Goal: Transaction & Acquisition: Purchase product/service

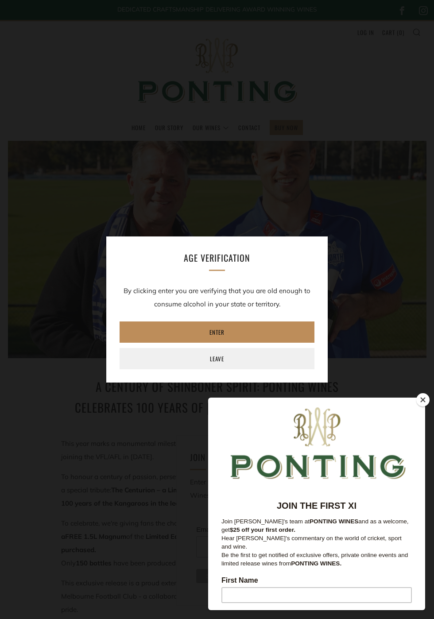
click at [229, 343] on link "Enter" at bounding box center [217, 331] width 195 height 21
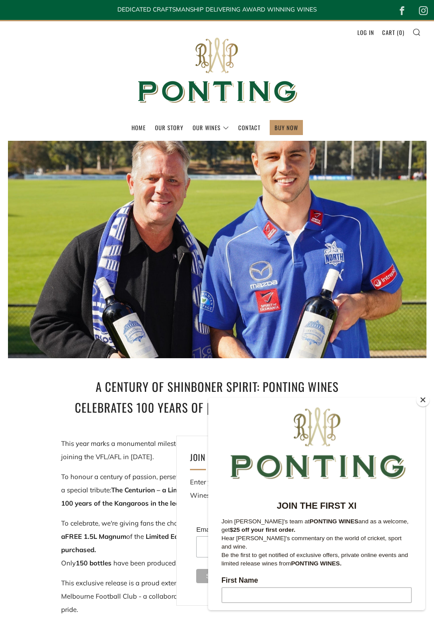
click at [411, 440] on icon at bounding box center [405, 445] width 11 height 11
click at [422, 400] on button "Close" at bounding box center [422, 399] width 13 height 13
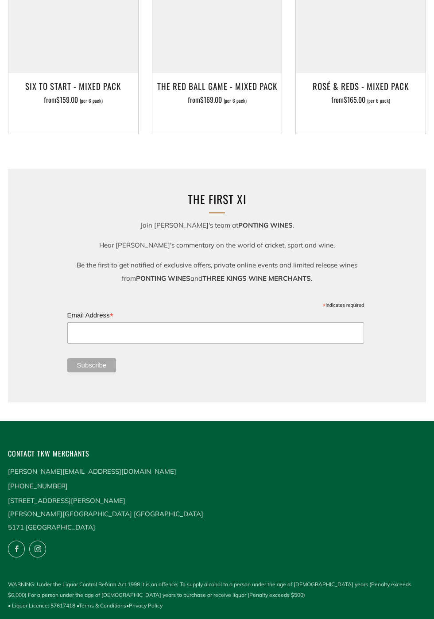
scroll to position [1248, 0]
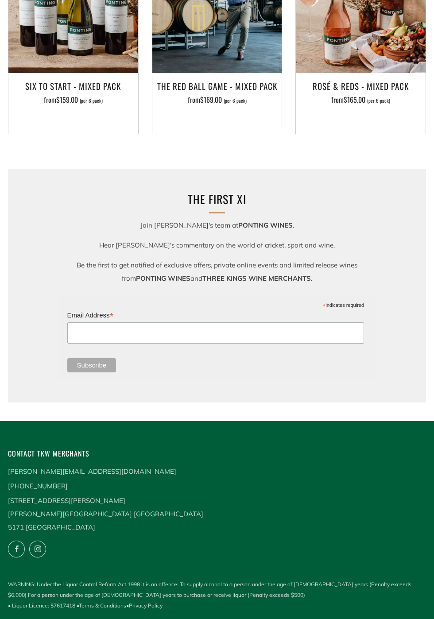
click at [72, 94] on h3 "Six To Start - Mixed Pack" at bounding box center [73, 86] width 121 height 15
